Goal: Task Accomplishment & Management: Complete application form

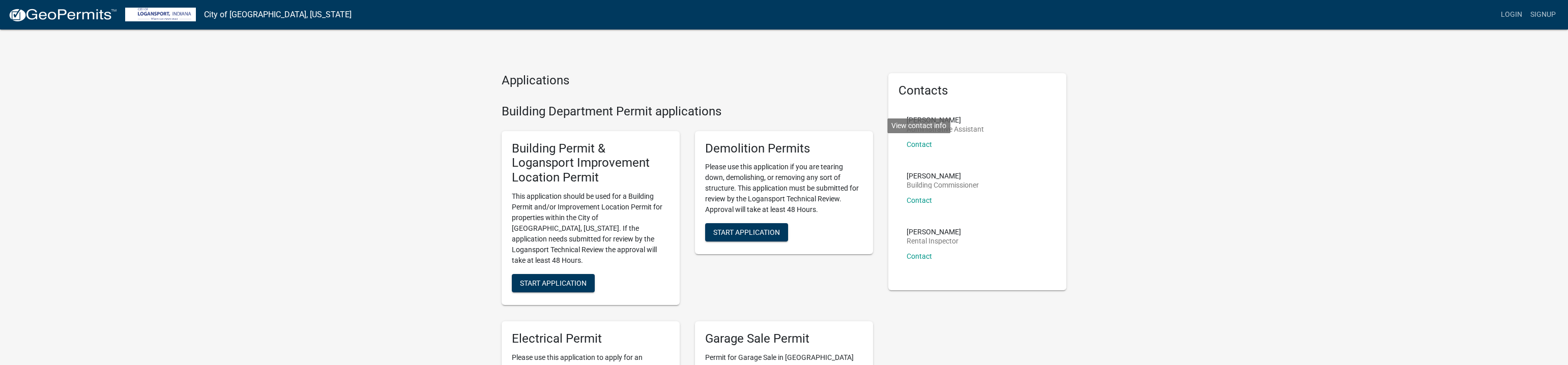
scroll to position [51, 0]
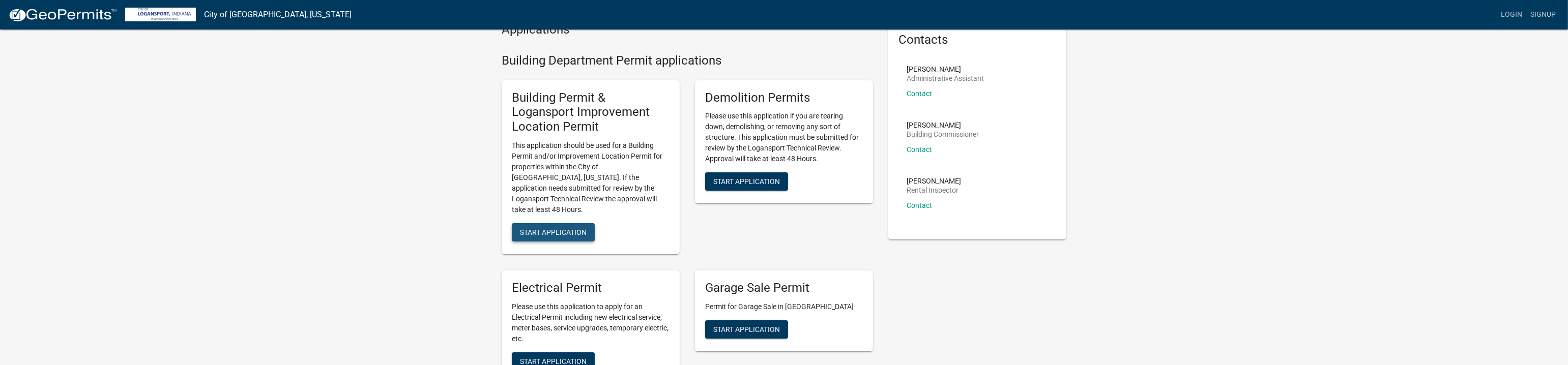
click at [551, 228] on span "Start Application" at bounding box center [554, 232] width 67 height 8
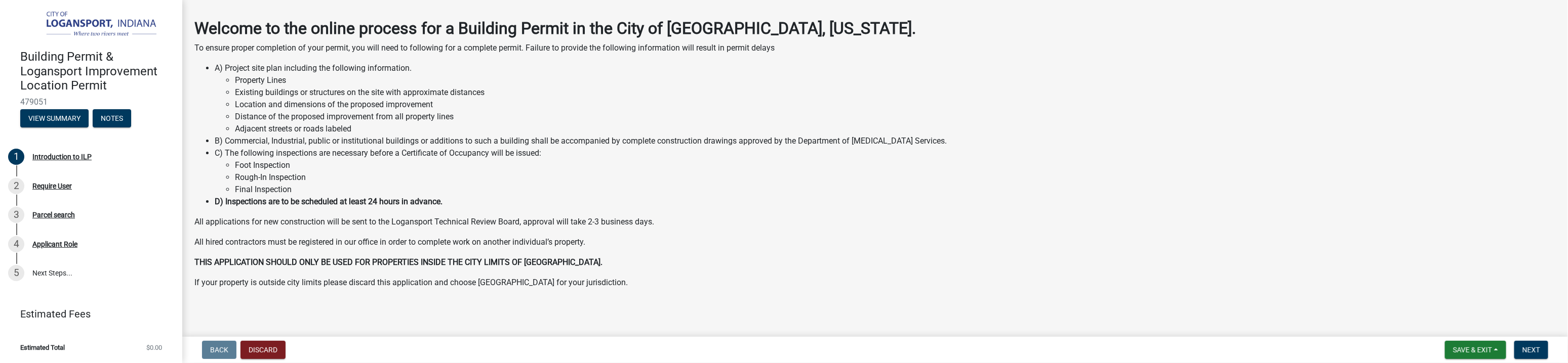
scroll to position [41, 0]
click at [61, 156] on div "Introduction to ILP" at bounding box center [62, 157] width 59 height 7
click at [53, 185] on div "Require User" at bounding box center [52, 186] width 40 height 7
click at [264, 350] on button "Discard" at bounding box center [263, 350] width 45 height 18
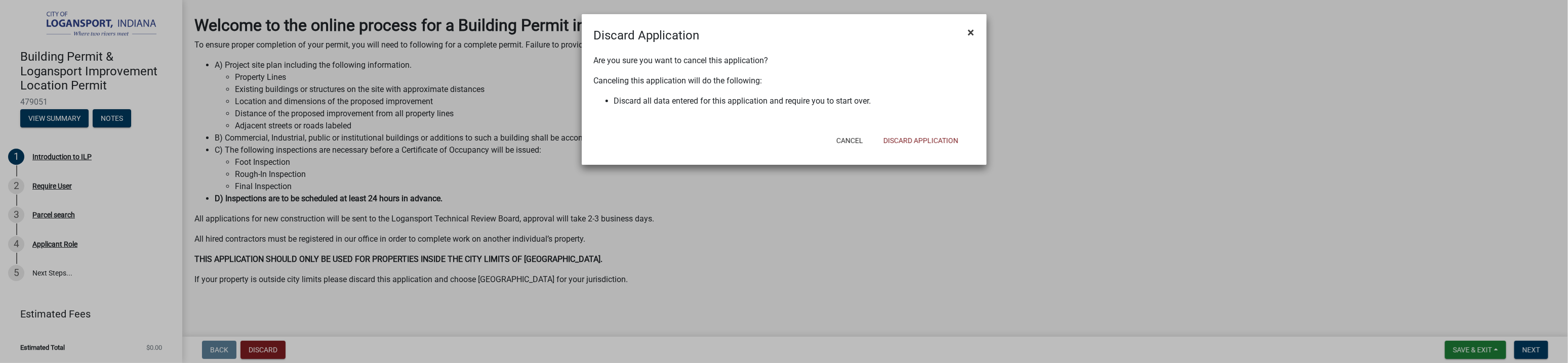
click at [974, 29] on span "×" at bounding box center [971, 32] width 6 height 14
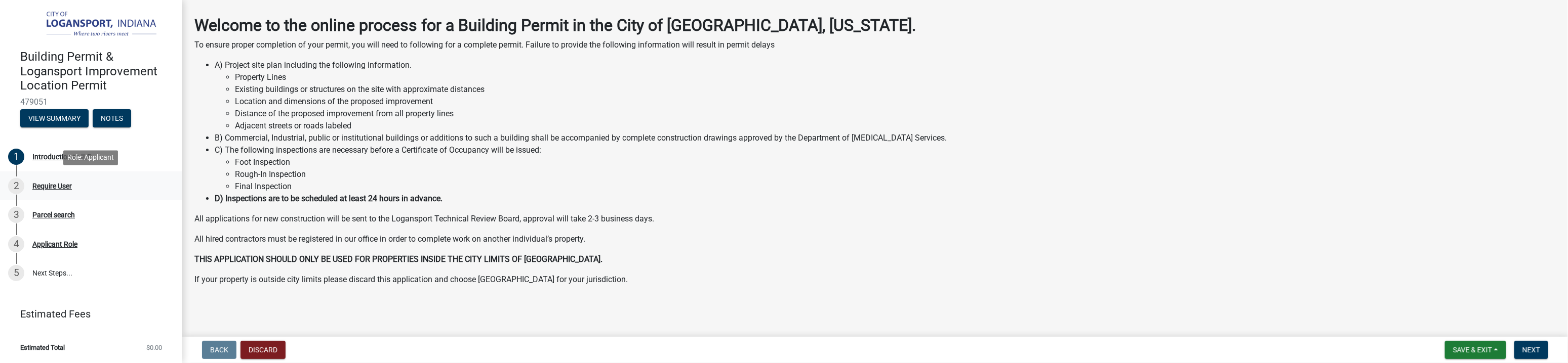
click at [56, 185] on div "Require User" at bounding box center [52, 186] width 40 height 7
click at [56, 185] on div "Require User" at bounding box center [52, 186] width 40 height 7
click at [53, 214] on div "Parcel search" at bounding box center [54, 214] width 43 height 7
click at [53, 214] on div "Parcel search" at bounding box center [54, 214] width 43 height 7
click at [61, 118] on button "View Summary" at bounding box center [54, 118] width 68 height 18
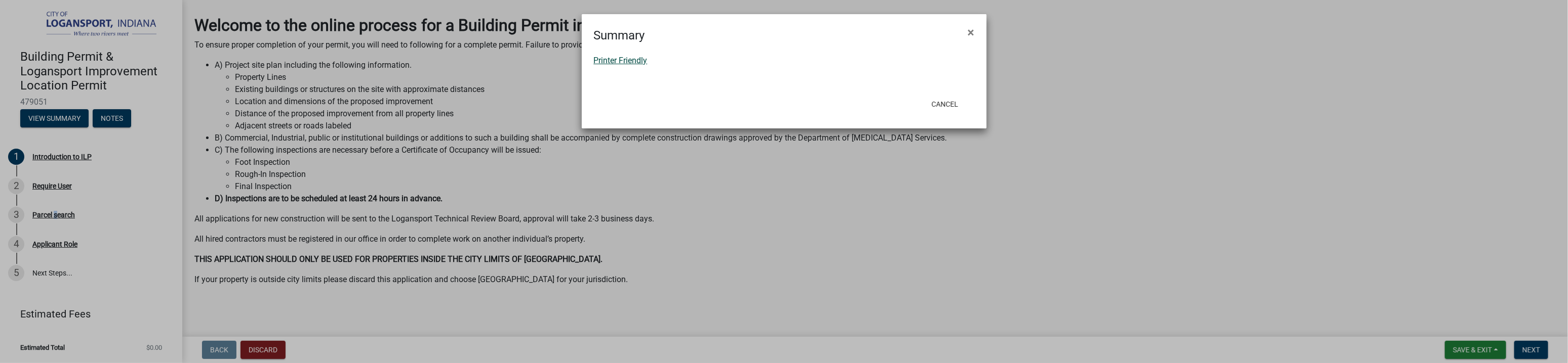
click at [640, 61] on link "Printer Friendly" at bounding box center [621, 60] width 54 height 9
click at [971, 28] on span "×" at bounding box center [971, 32] width 6 height 14
